Goal: Information Seeking & Learning: Learn about a topic

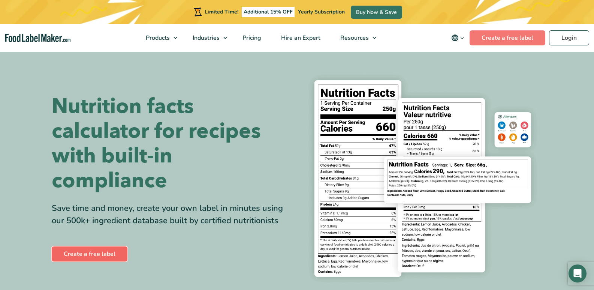
click at [82, 254] on link "Create a free label" at bounding box center [90, 253] width 76 height 15
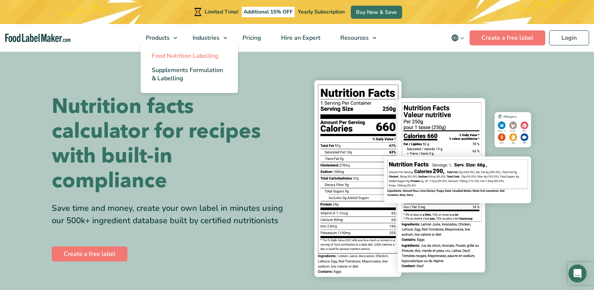
click at [182, 57] on span "Food Nutrition Labelling" at bounding box center [185, 56] width 67 height 8
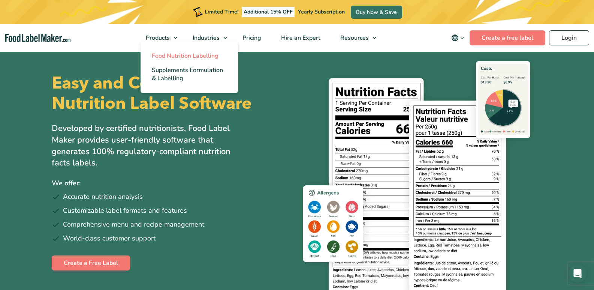
click at [158, 53] on span "Food Nutrition Labelling" at bounding box center [185, 56] width 67 height 8
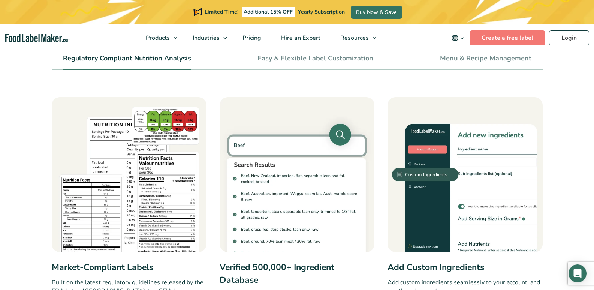
scroll to position [337, 0]
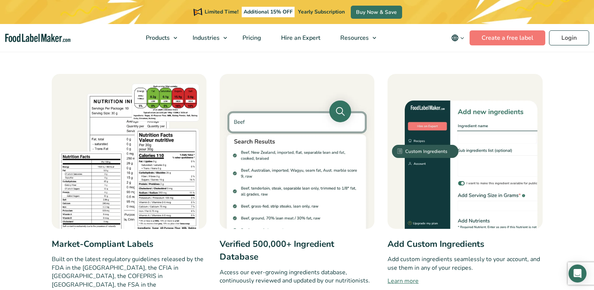
click at [250, 120] on img at bounding box center [297, 151] width 155 height 155
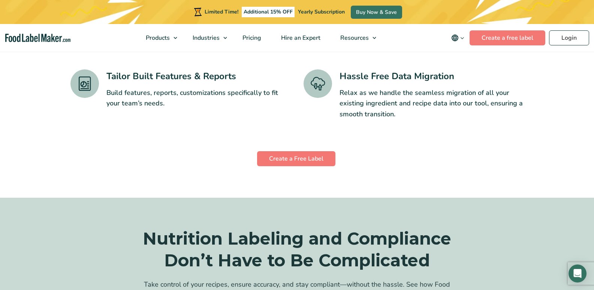
scroll to position [1386, 0]
